Goal: Transaction & Acquisition: Obtain resource

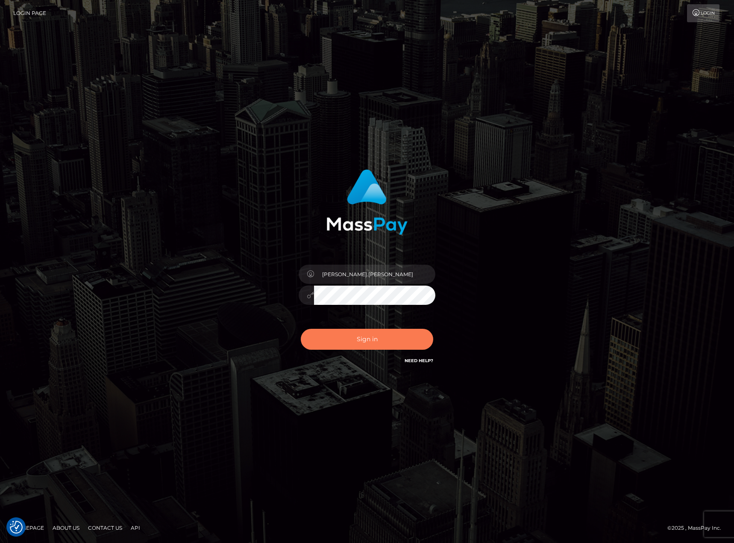
click at [398, 340] on button "Sign in" at bounding box center [367, 339] width 132 height 21
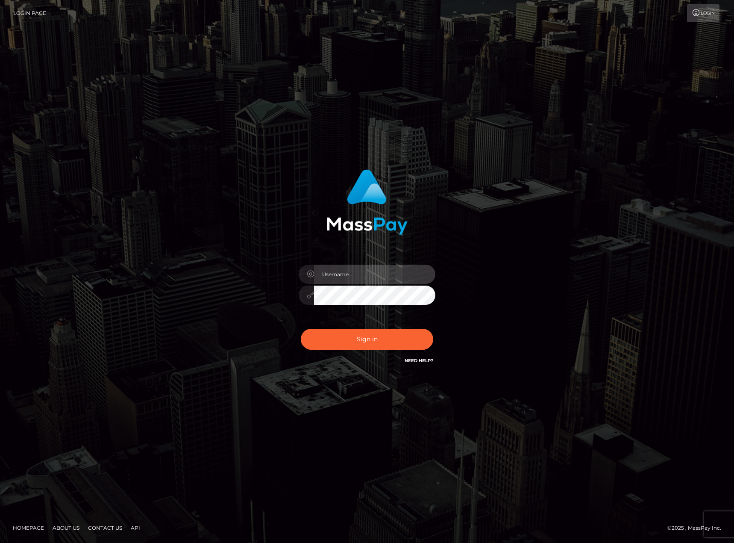
type input "karl.cope"
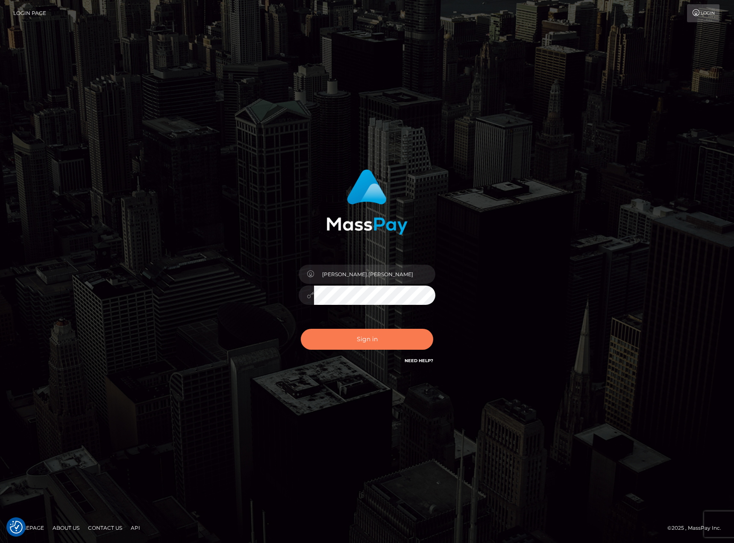
click at [398, 340] on button "Sign in" at bounding box center [367, 339] width 132 height 21
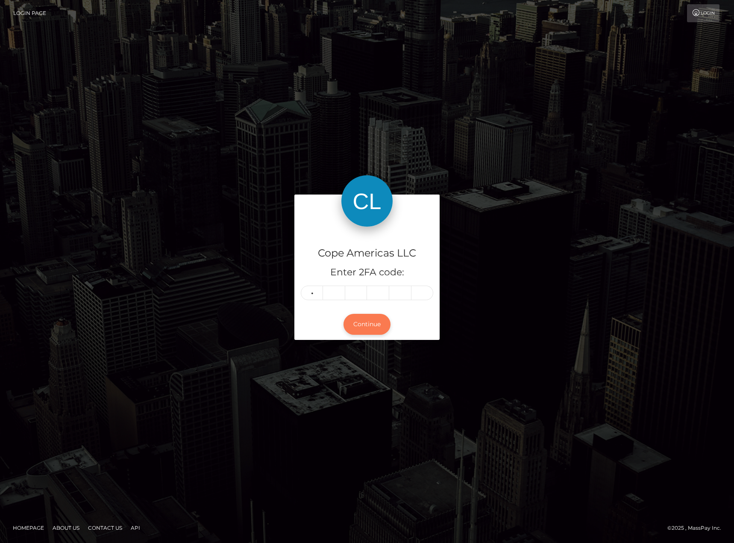
type input "4"
type input "3"
type input "6"
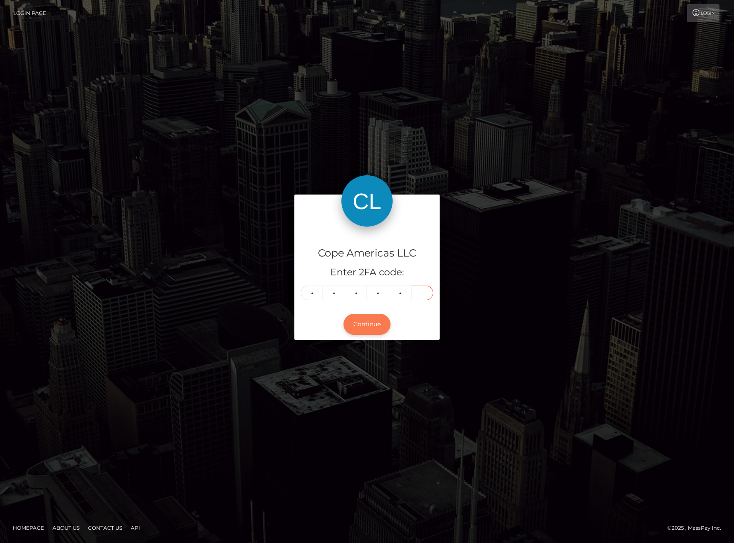
type input "3"
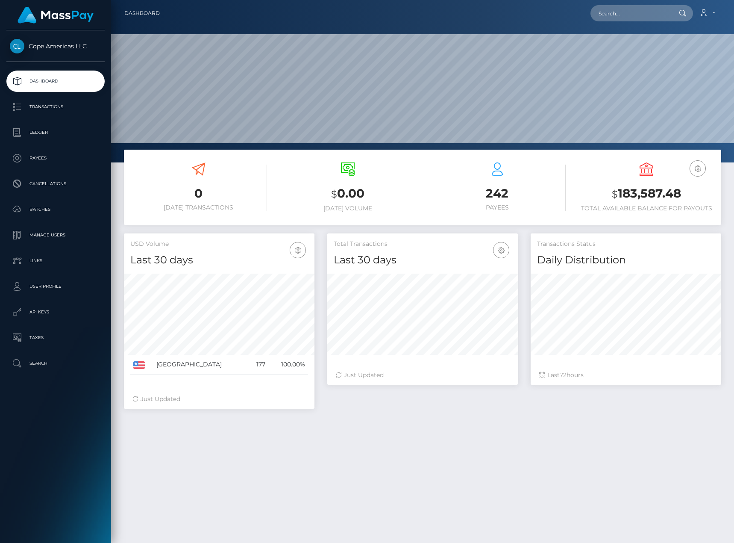
scroll to position [152, 191]
click at [61, 214] on p "Batches" at bounding box center [55, 209] width 91 height 13
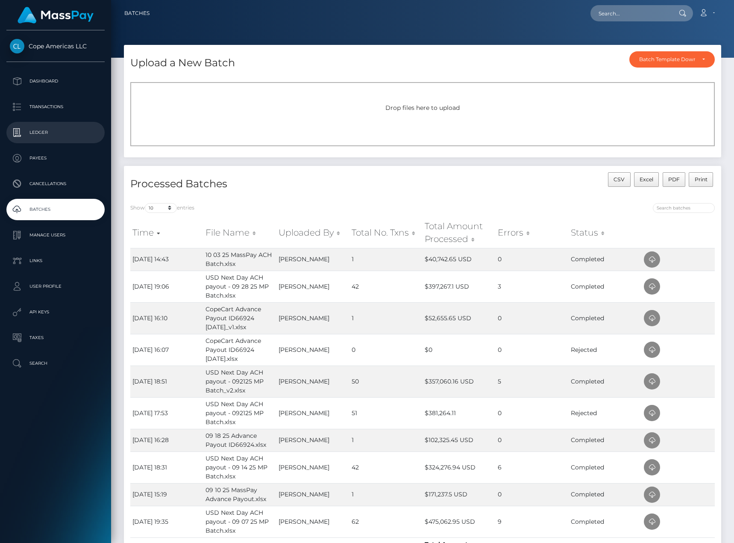
click at [61, 132] on p "Ledger" at bounding box center [55, 132] width 91 height 13
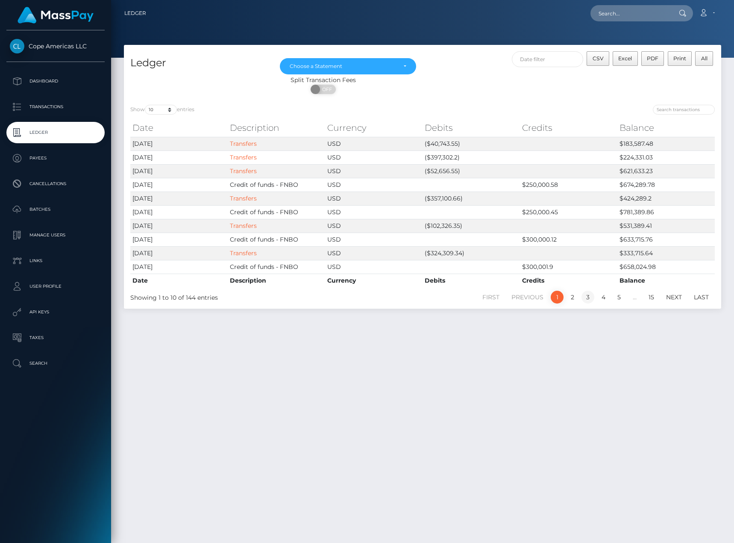
drag, startPoint x: 574, startPoint y: 369, endPoint x: 593, endPoint y: 294, distance: 77.1
click at [574, 369] on div "Ledger Dec 2024 Jan 2025 Feb 2025 Mar 2025 Apr 2025 May 2025 Jun 2025 Jul 2025 …" at bounding box center [422, 290] width 623 height 490
click at [240, 156] on link "Transfers" at bounding box center [243, 157] width 27 height 8
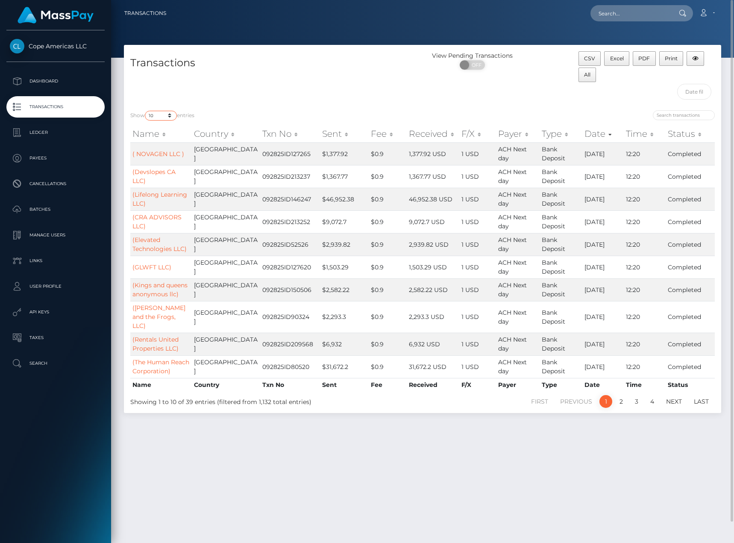
click at [163, 117] on select "10 25 50 100 250 500 1,000 3,500" at bounding box center [161, 116] width 32 height 10
select select "3500"
click at [146, 111] on select "10 25 50 100 250 500 1,000 3,500" at bounding box center [161, 116] width 32 height 10
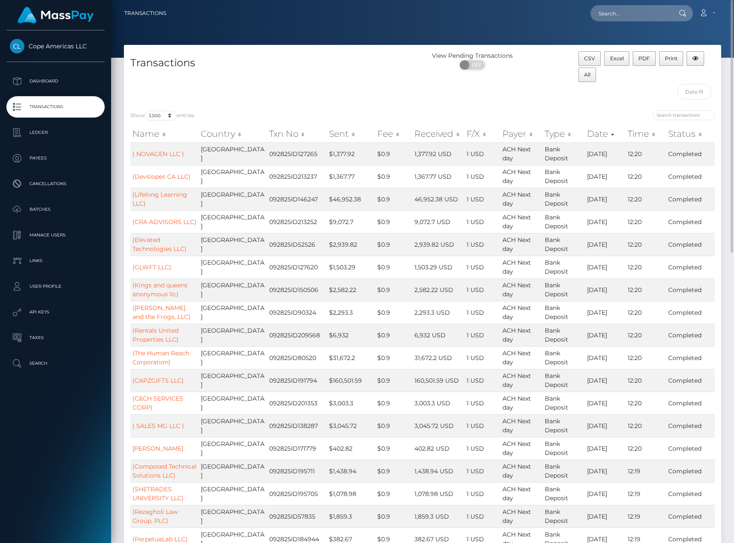
click at [645, 89] on div "CSV Excel PDF Print All" at bounding box center [647, 77] width 150 height 53
click at [621, 62] on button "Excel" at bounding box center [616, 58] width 25 height 15
click at [73, 130] on p "Ledger" at bounding box center [55, 132] width 91 height 13
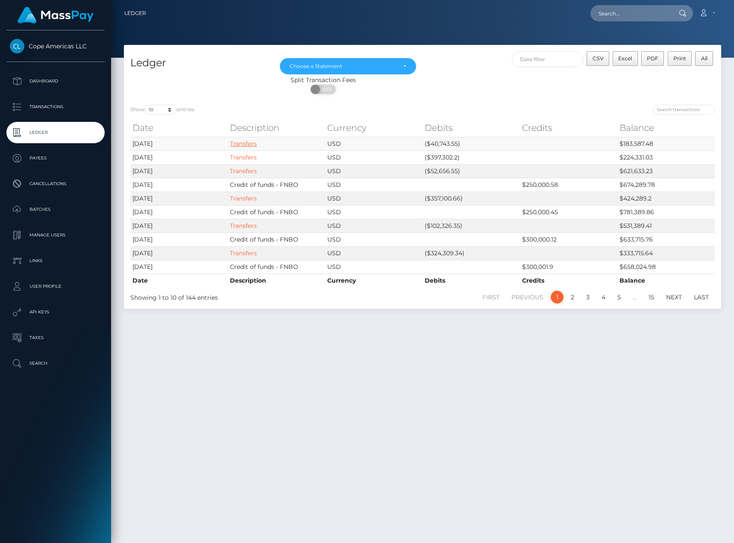
click at [254, 145] on link "Transfers" at bounding box center [243, 144] width 27 height 8
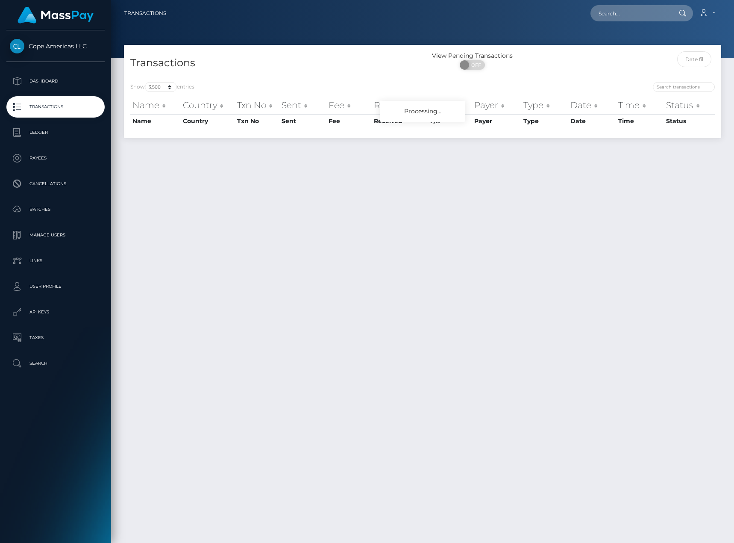
select select "3500"
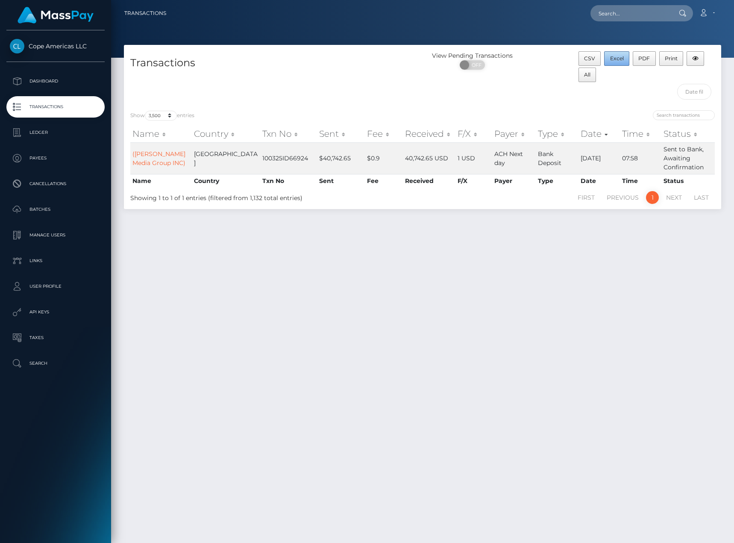
click at [624, 62] on button "Excel" at bounding box center [616, 58] width 25 height 15
drag, startPoint x: 462, startPoint y: 325, endPoint x: 456, endPoint y: 314, distance: 13.0
click at [462, 325] on div "Transactions View Pending Transactions ON OFF CSV Excel PDF Print All Show 10 2…" at bounding box center [422, 290] width 623 height 490
click at [63, 74] on link "Dashboard" at bounding box center [55, 80] width 98 height 21
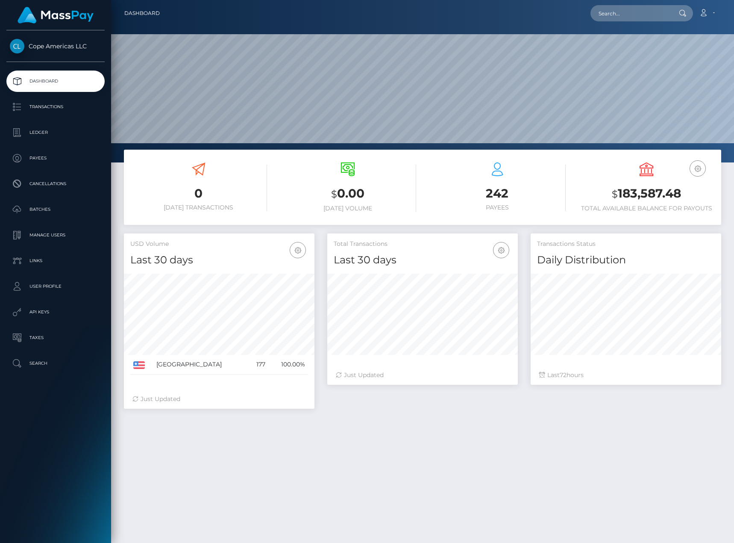
scroll to position [152, 191]
drag, startPoint x: 72, startPoint y: 465, endPoint x: 74, endPoint y: 436, distance: 29.2
click at [72, 465] on div "Cope Americas LLC Dashboard Transactions Ledger Payees Cancellations Batches" at bounding box center [55, 285] width 111 height 511
click at [74, 102] on p "Transactions" at bounding box center [55, 106] width 91 height 13
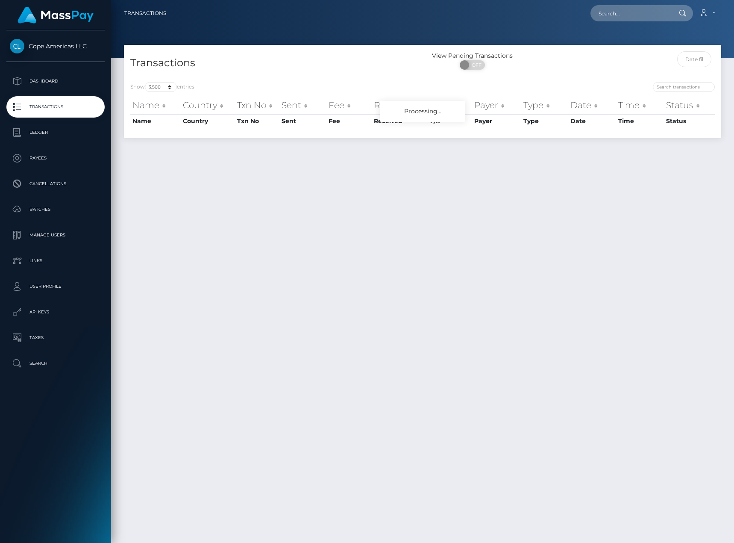
select select "3500"
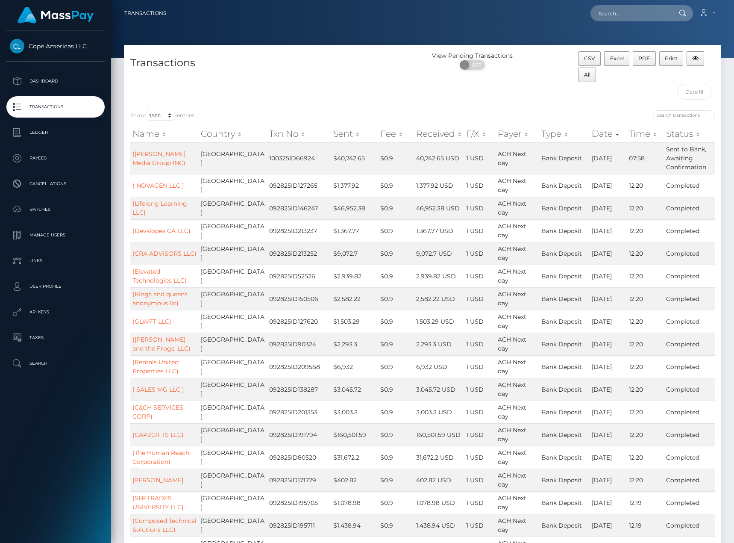
click at [52, 443] on div "Cope Americas LLC Dashboard Transactions Ledger Payees Cancellations Batches" at bounding box center [55, 285] width 111 height 511
click at [91, 90] on link "Dashboard" at bounding box center [55, 80] width 98 height 21
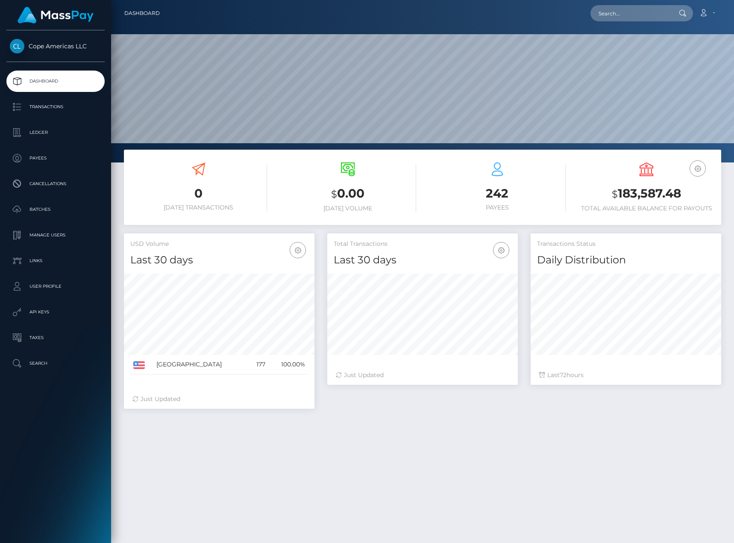
scroll to position [152, 191]
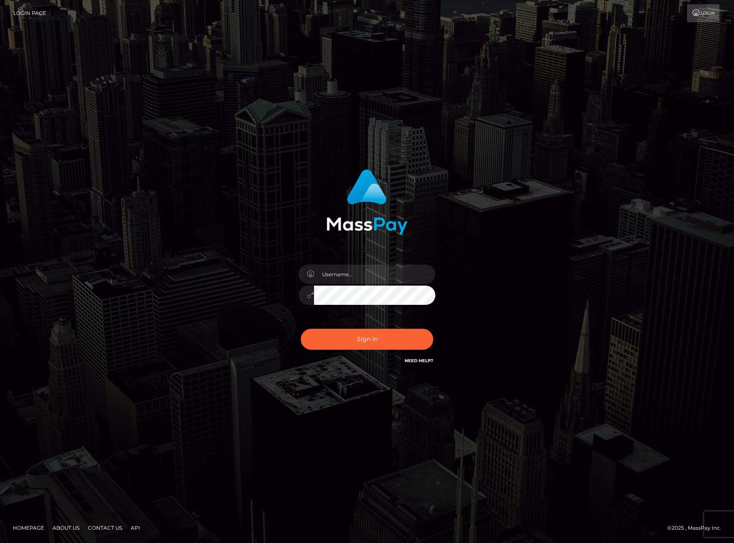
type input "[PERSON_NAME].[PERSON_NAME]"
click at [594, 78] on div "[PERSON_NAME].[PERSON_NAME]" at bounding box center [367, 271] width 734 height 543
